Goal: Task Accomplishment & Management: Manage account settings

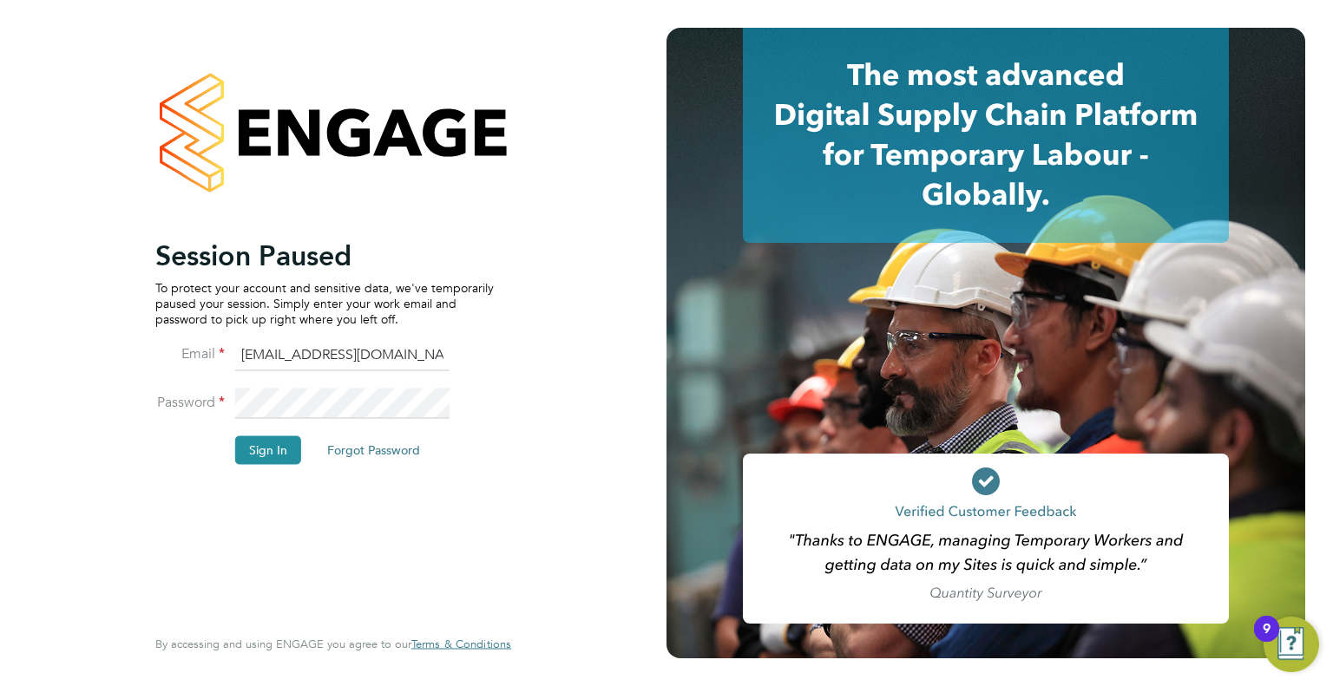
click at [194, 594] on div "Session Paused To protect your account and sensitive data, we've temporarily pa…" at bounding box center [324, 430] width 338 height 384
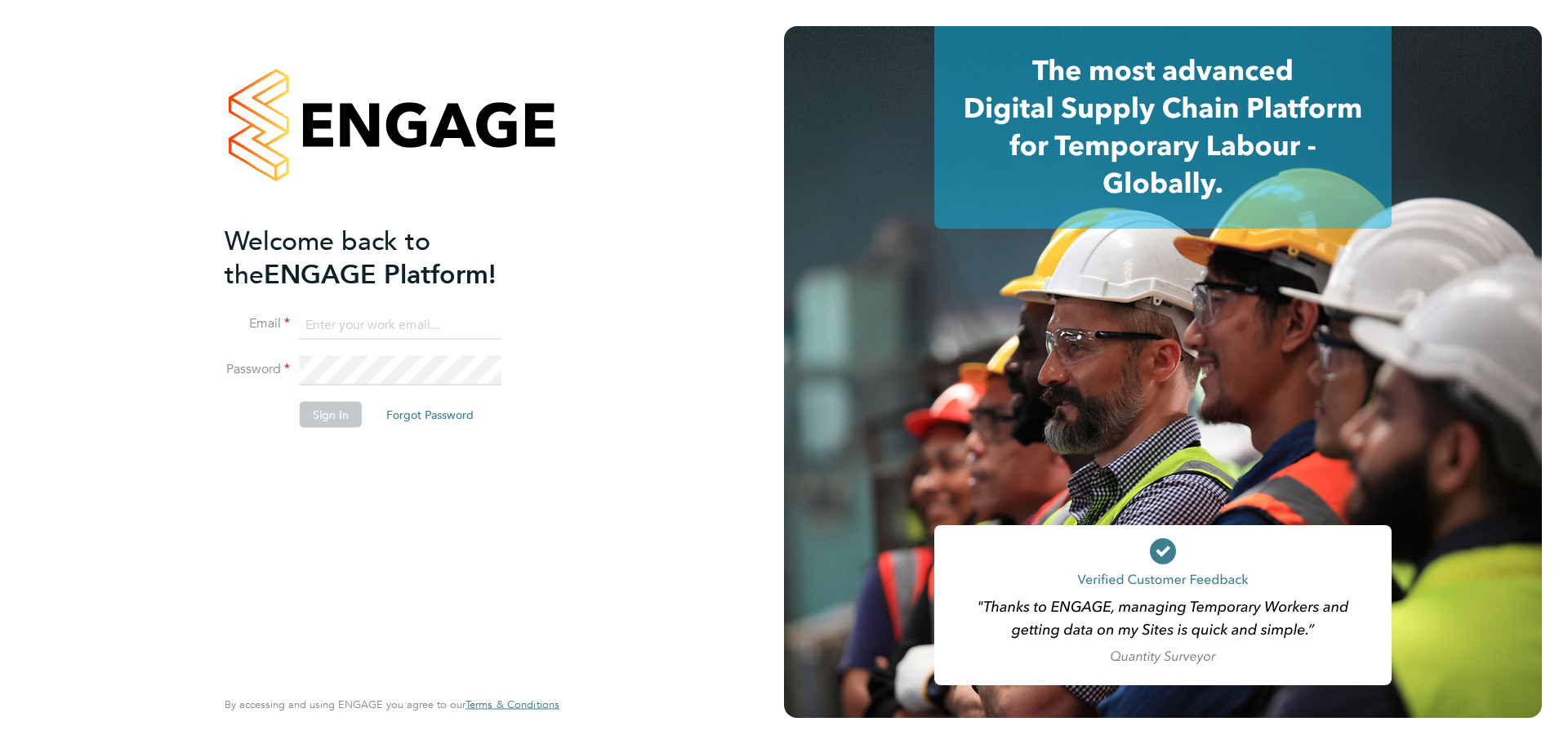
type input "[EMAIL_ADDRESS][DOMAIN_NAME]"
click at [381, 327] on input "[EMAIL_ADDRESS][DOMAIN_NAME]" at bounding box center [400, 325] width 201 height 29
click at [318, 409] on button "Sign In" at bounding box center [330, 414] width 62 height 26
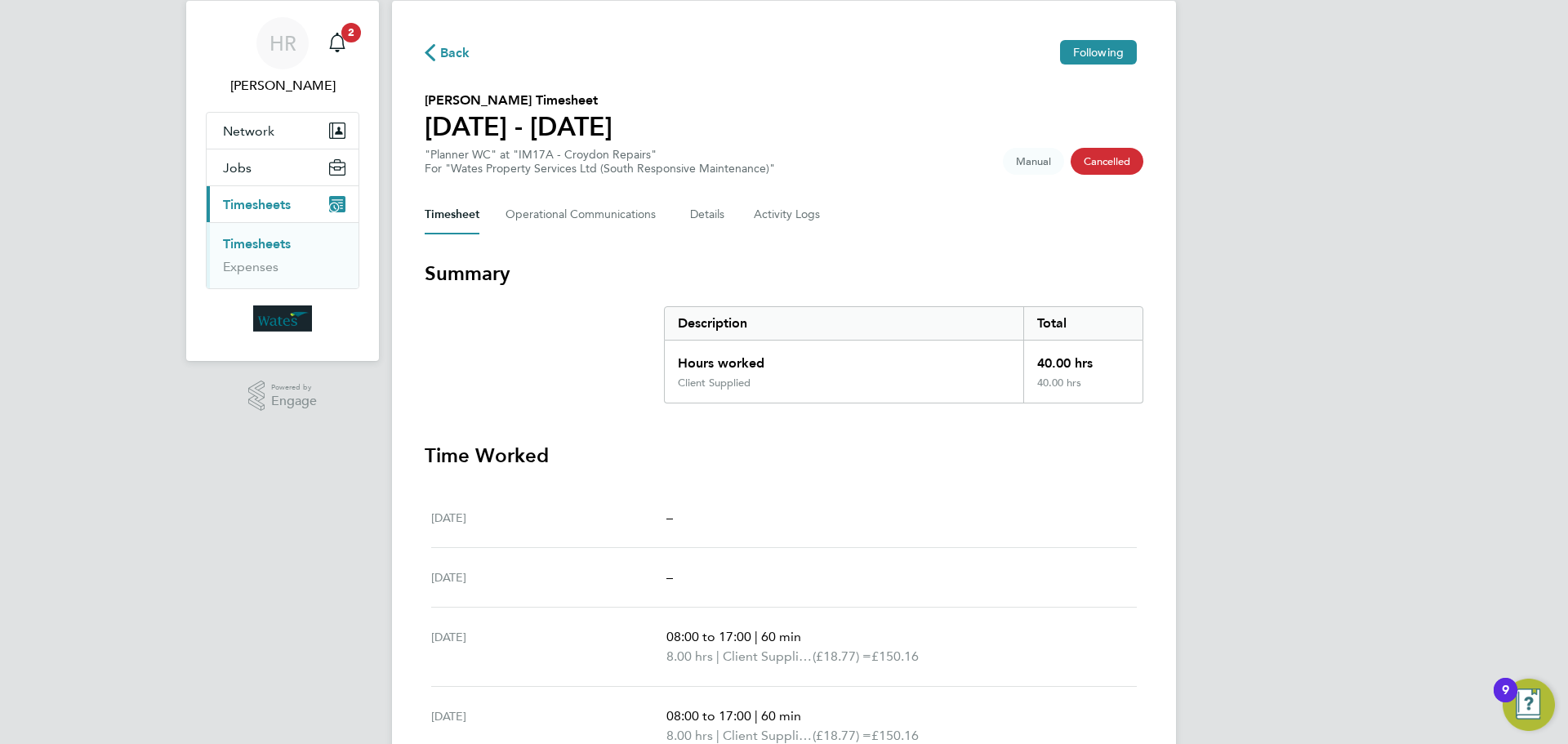
scroll to position [43, 0]
click at [773, 223] on Logs-tab "Activity Logs" at bounding box center [788, 216] width 69 height 40
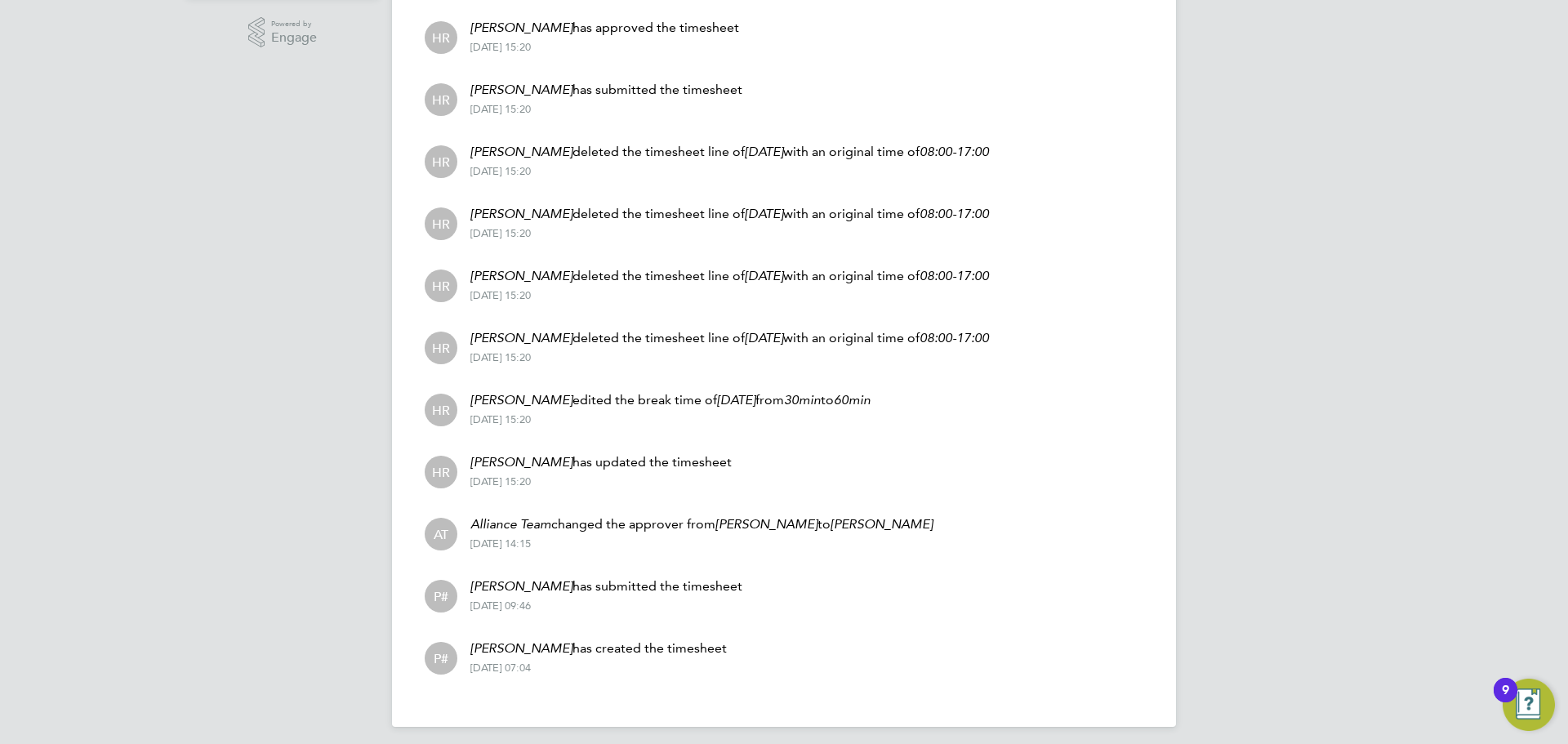
scroll to position [417, 0]
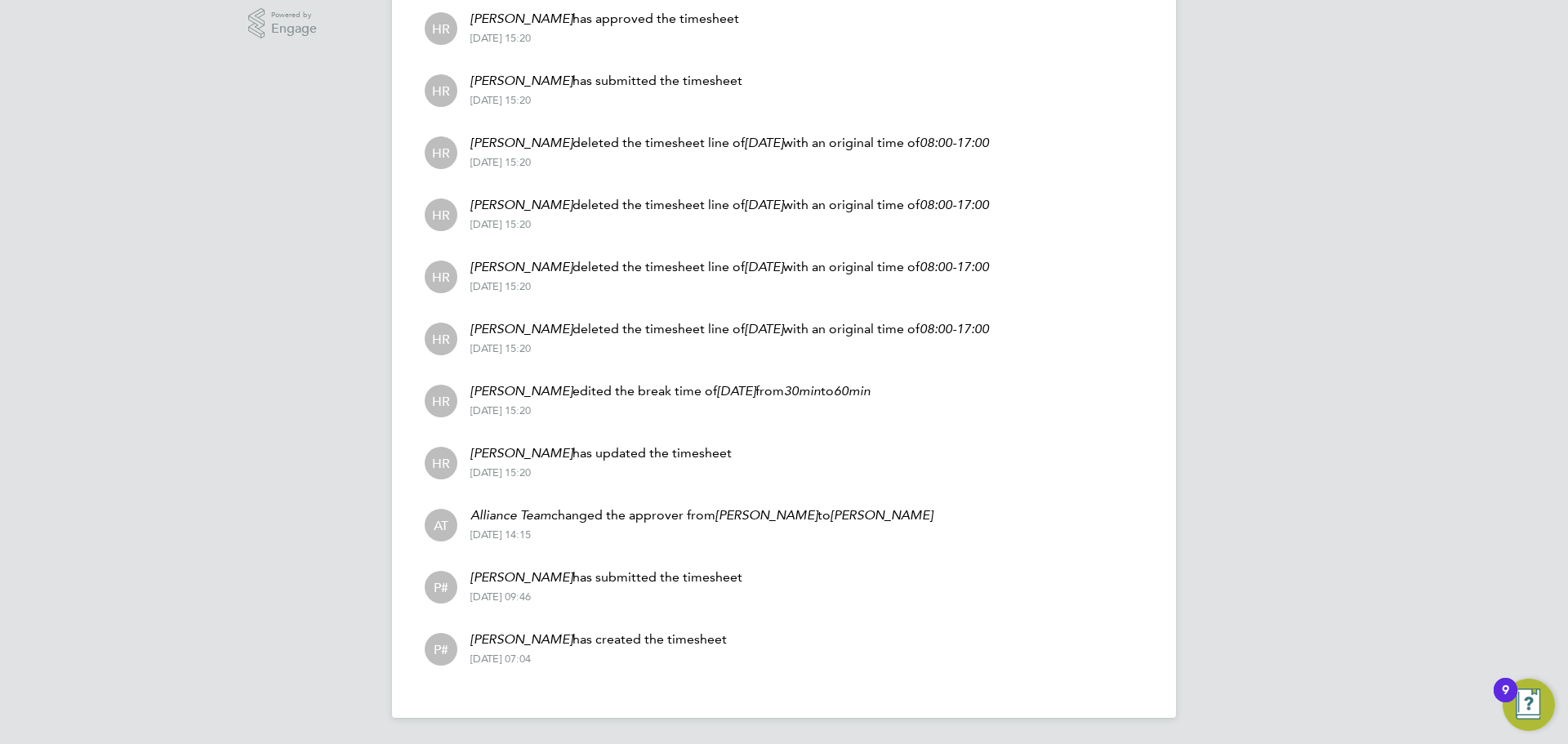
click at [584, 578] on p "Madison Williams has submitted the timesheet" at bounding box center [606, 577] width 272 height 20
click at [436, 585] on span "P#" at bounding box center [441, 586] width 15 height 18
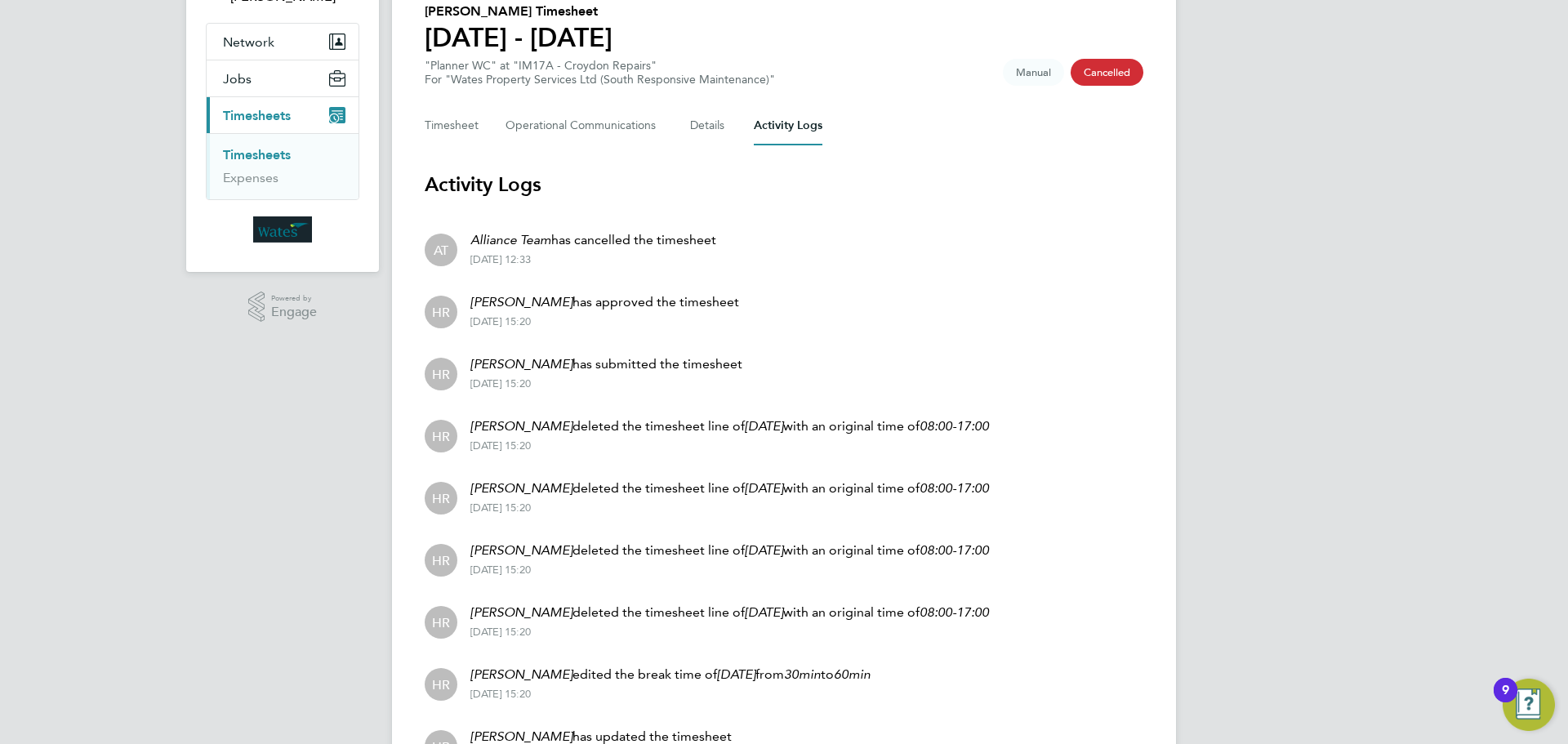
scroll to position [0, 0]
